Goal: Find specific page/section: Find specific page/section

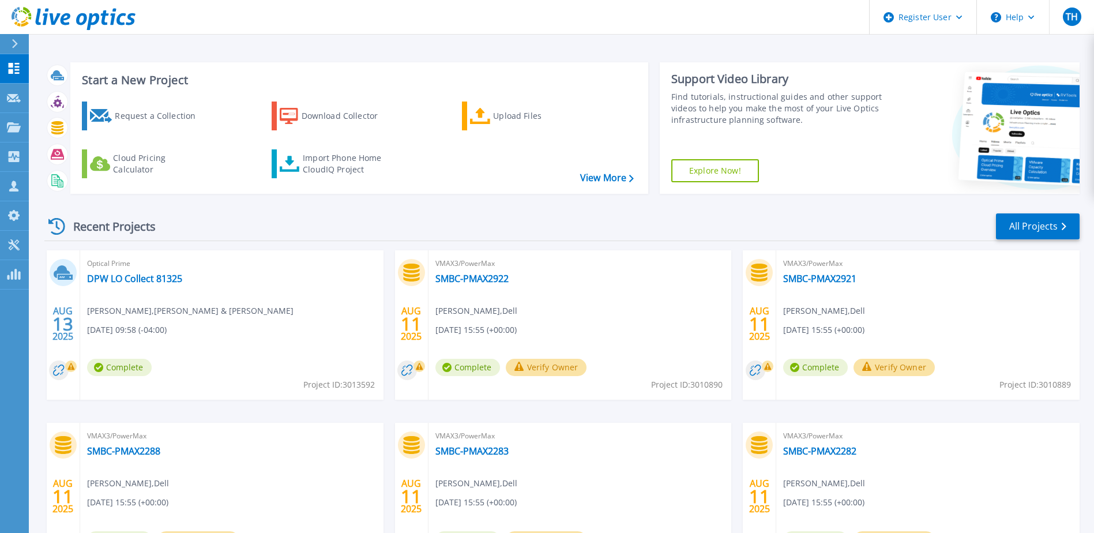
click at [540, 221] on div "Recent Projects All Projects" at bounding box center [561, 226] width 1035 height 29
click at [450, 239] on div "Recent Projects All Projects" at bounding box center [561, 226] width 1035 height 29
click at [13, 128] on icon at bounding box center [14, 127] width 14 height 10
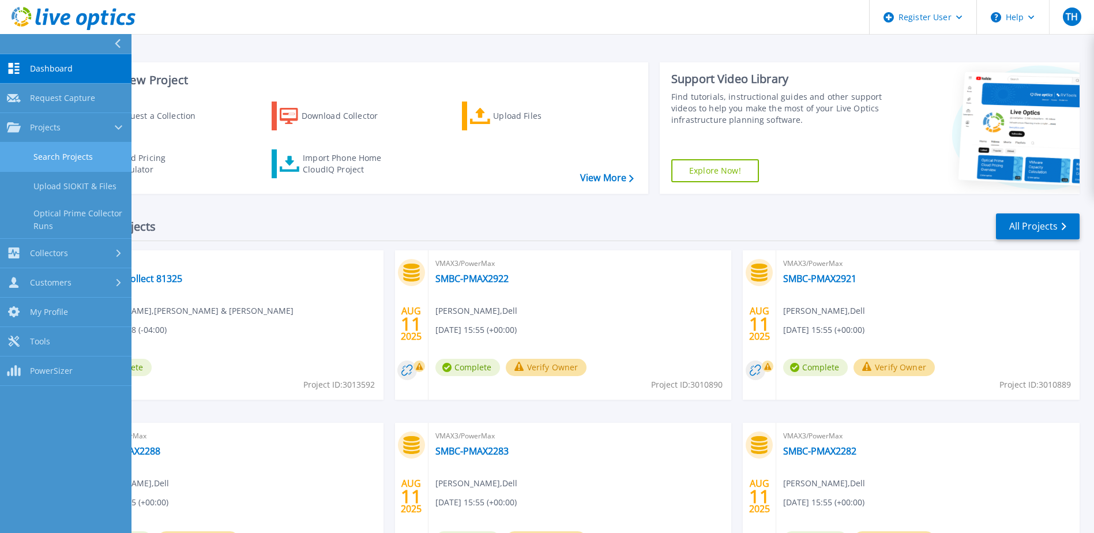
click at [68, 156] on link "Search Projects" at bounding box center [65, 156] width 131 height 29
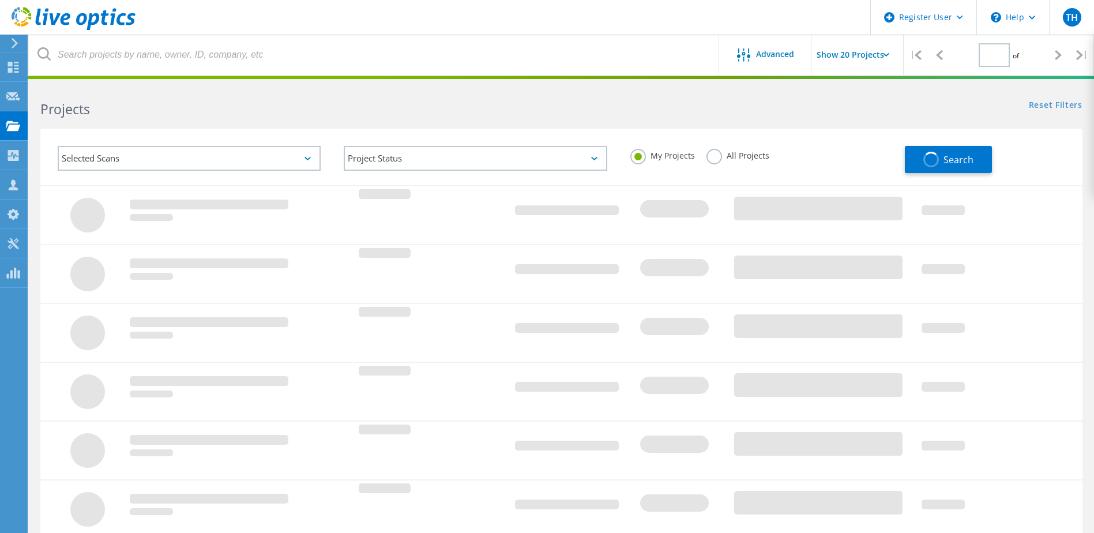
type input "1"
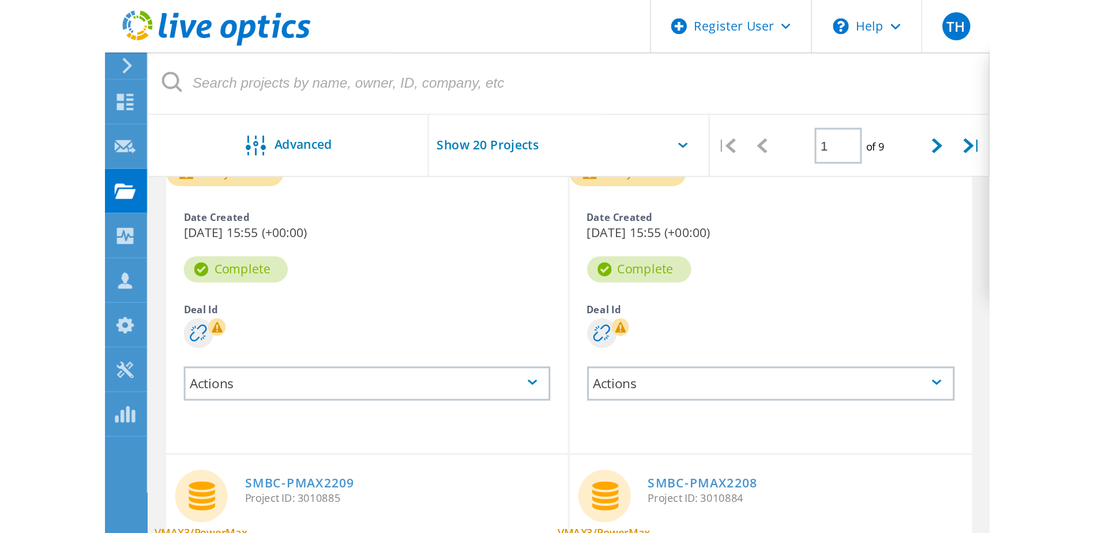
scroll to position [749, 0]
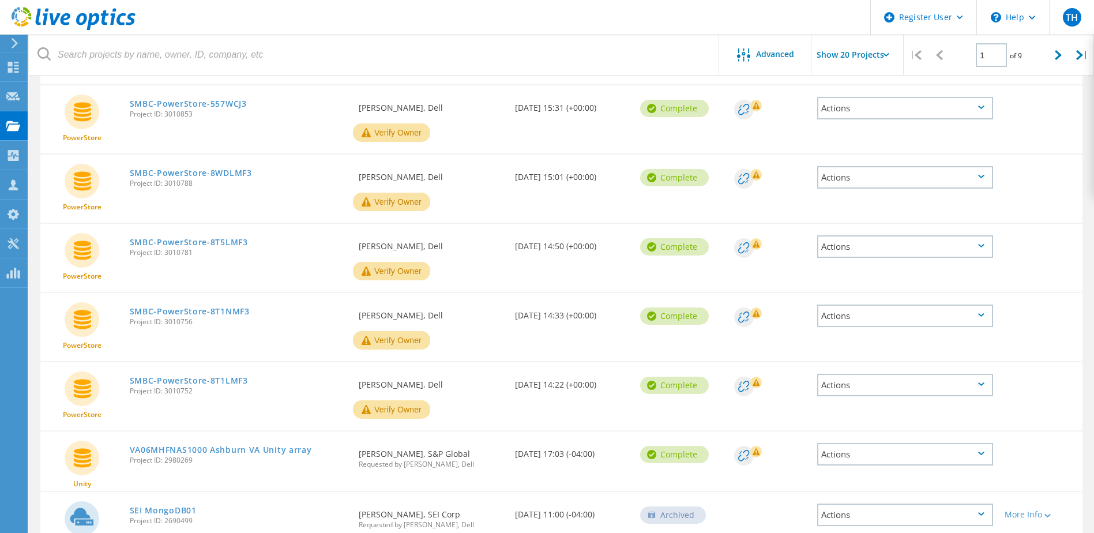
click at [411, 87] on div "Requested By [PERSON_NAME], Dell" at bounding box center [431, 104] width 156 height 38
